Goal: Task Accomplishment & Management: Use online tool/utility

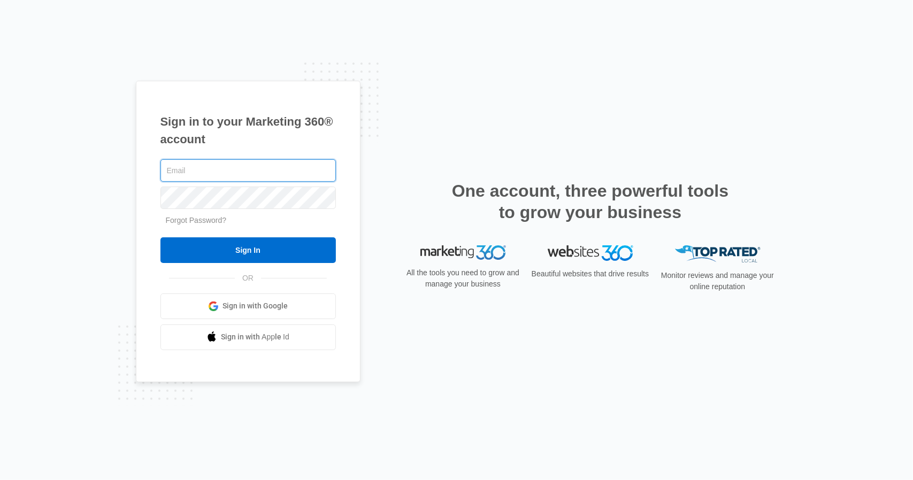
click at [160, 237] on input "Sign In" at bounding box center [247, 250] width 175 height 26
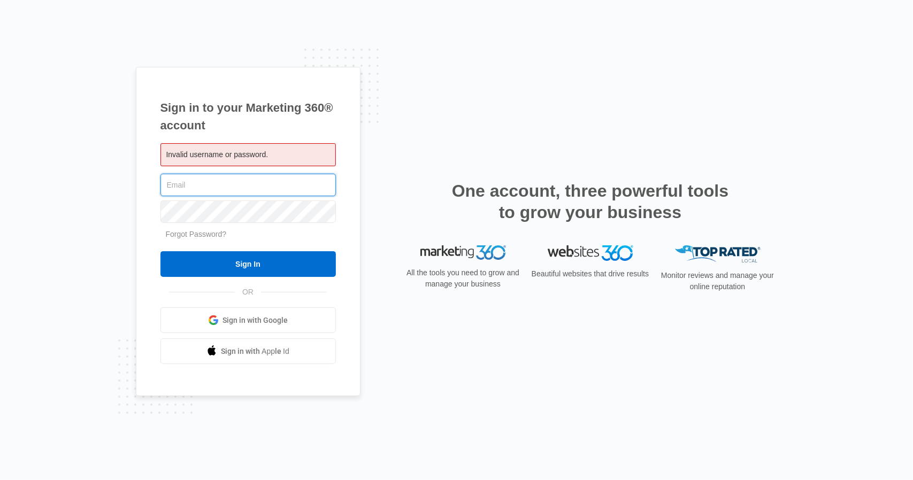
type input "[EMAIL_ADDRESS][DOMAIN_NAME]"
click at [160, 251] on input "Sign In" at bounding box center [247, 264] width 175 height 26
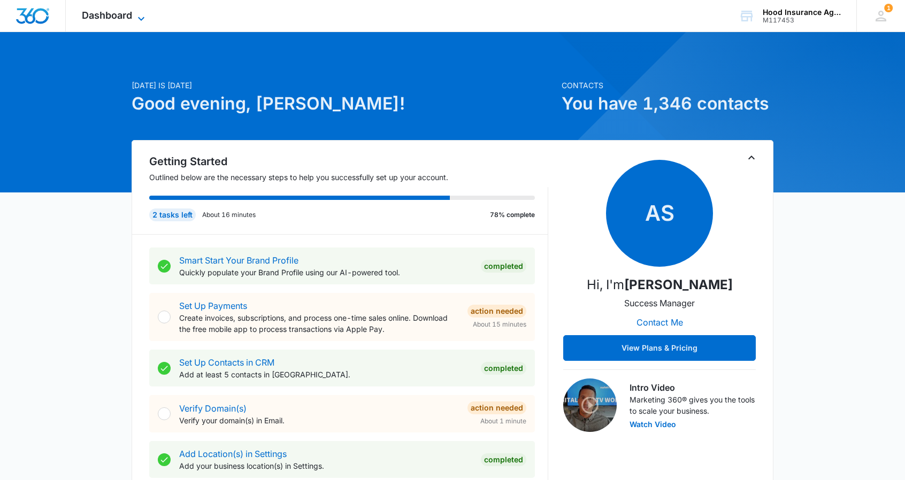
click at [140, 15] on icon at bounding box center [141, 18] width 13 height 13
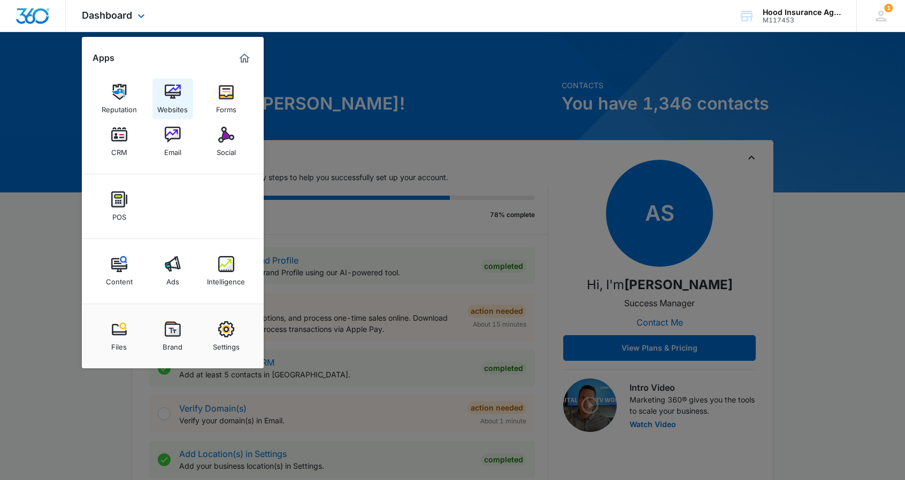
click at [174, 93] on img at bounding box center [173, 92] width 16 height 16
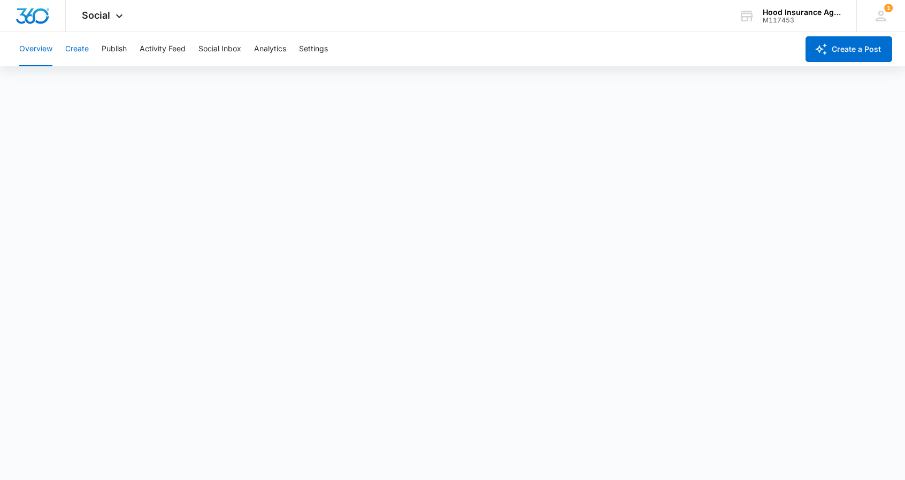
click at [75, 50] on button "Create" at bounding box center [77, 49] width 24 height 34
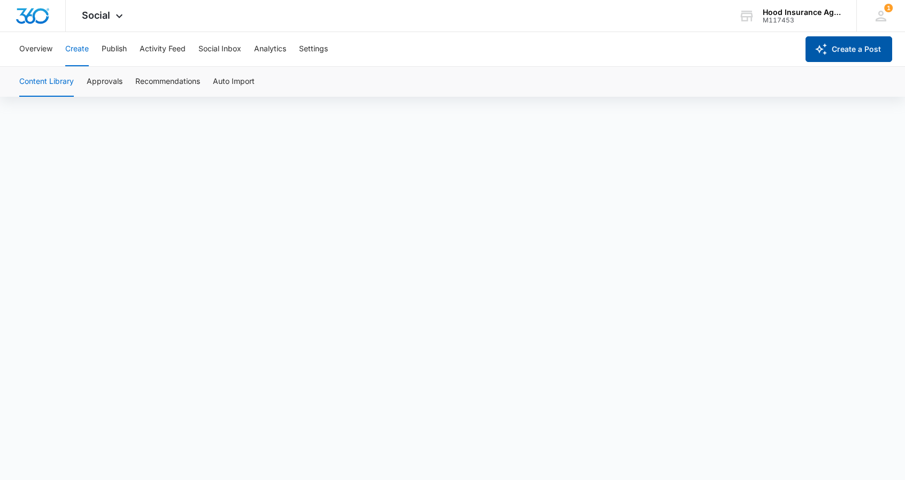
click at [857, 45] on button "Create a Post" at bounding box center [848, 49] width 87 height 26
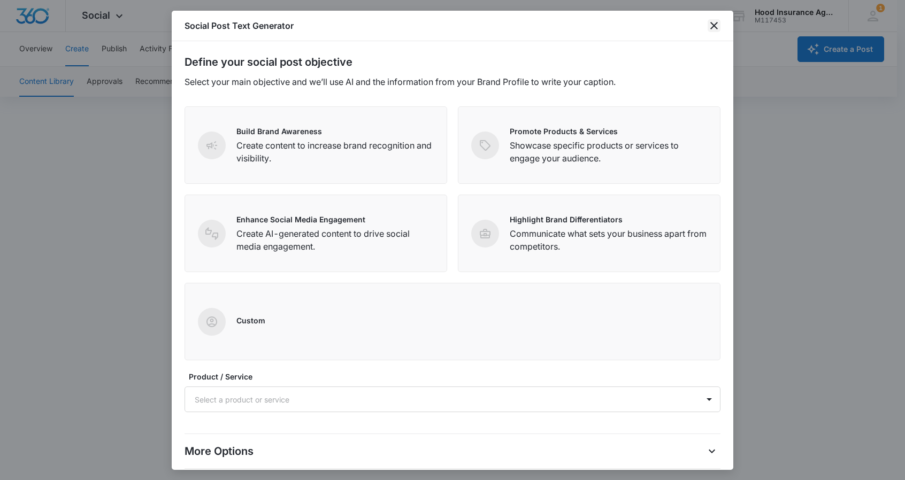
click at [717, 21] on icon "close" at bounding box center [714, 25] width 13 height 13
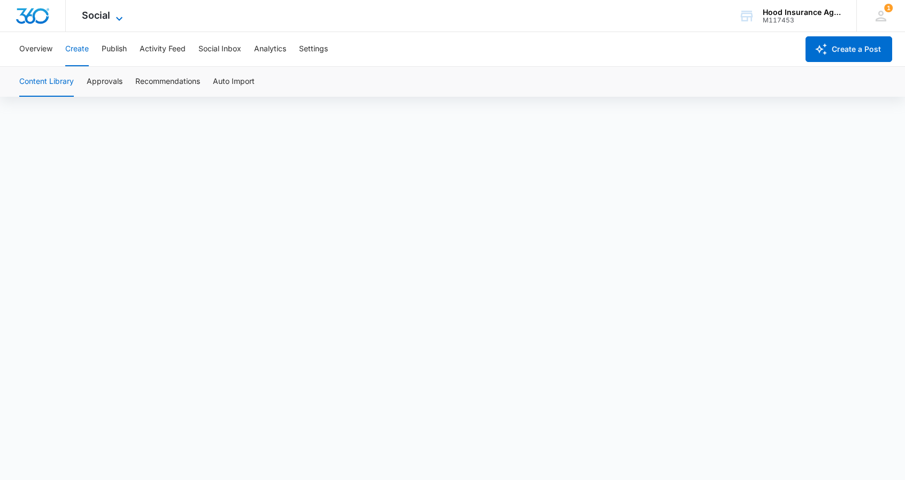
click at [118, 14] on icon at bounding box center [119, 18] width 13 height 13
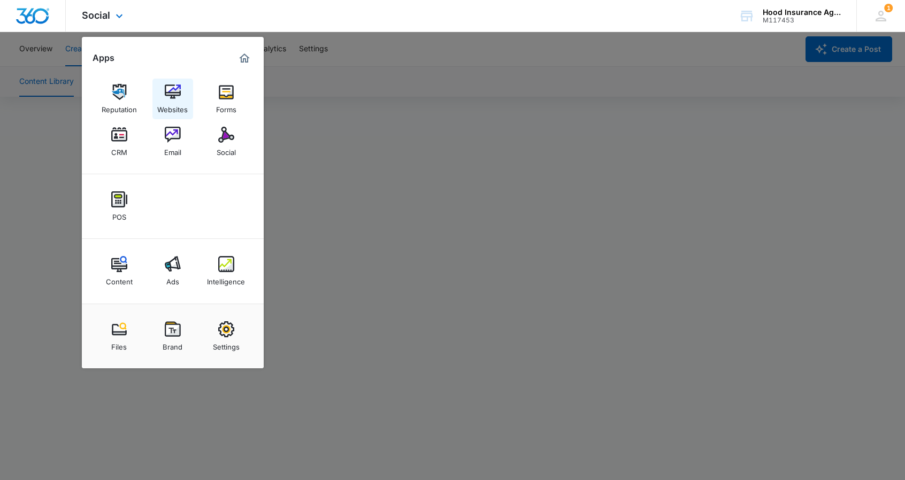
click at [170, 104] on div "Websites" at bounding box center [172, 107] width 30 height 14
